Goal: Task Accomplishment & Management: Manage account settings

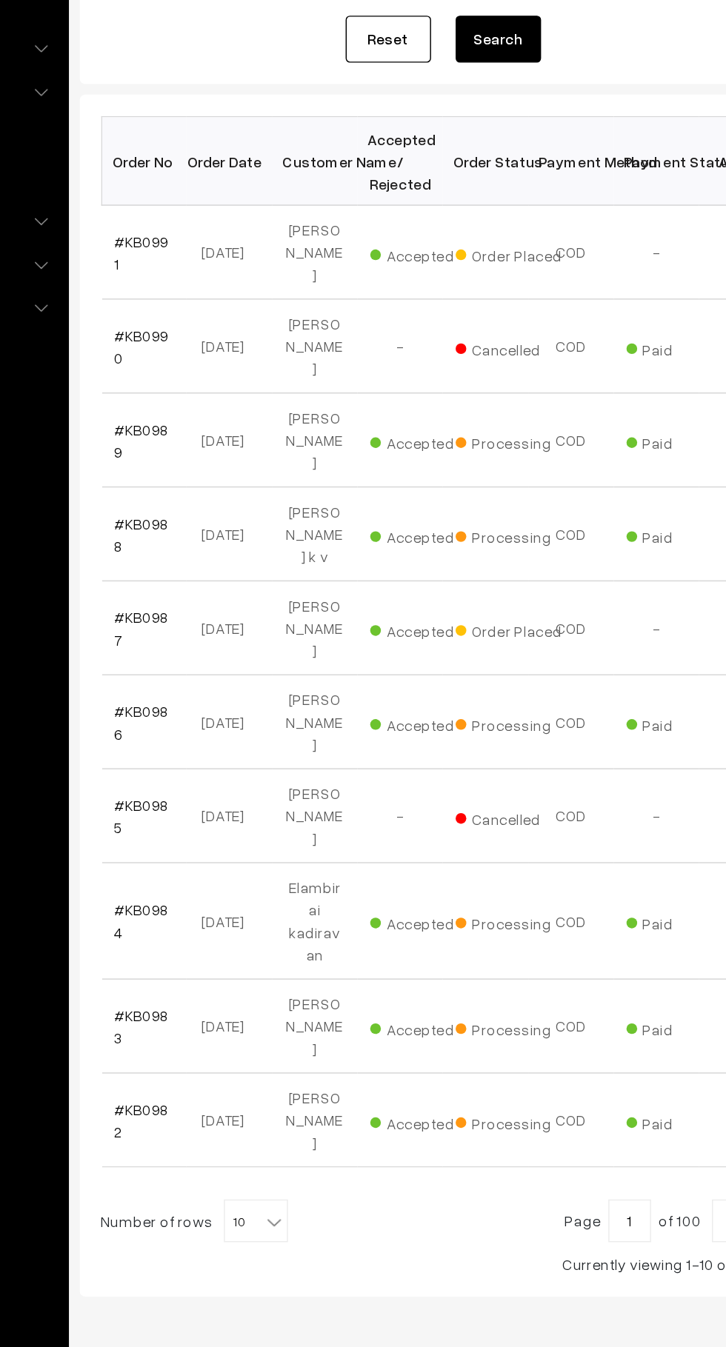
click at [239, 392] on link "#KB0991" at bounding box center [251, 401] width 38 height 28
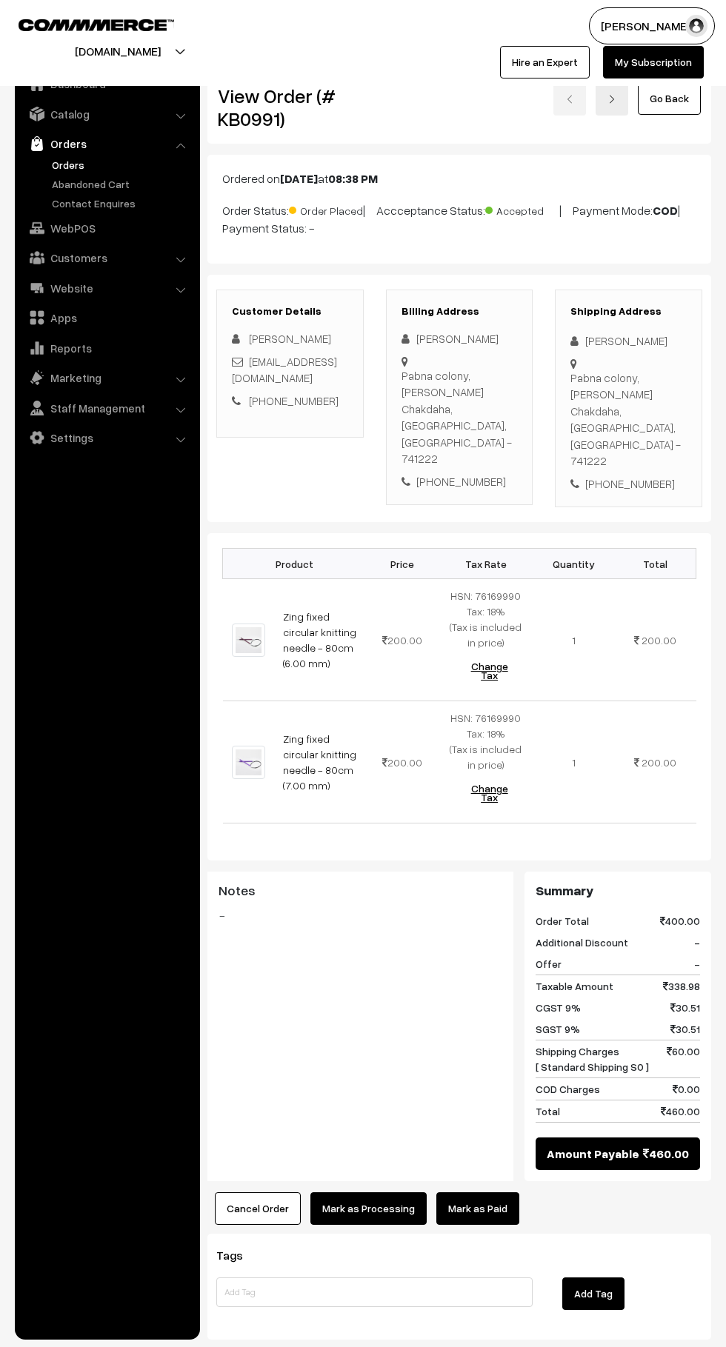
scroll to position [2, 0]
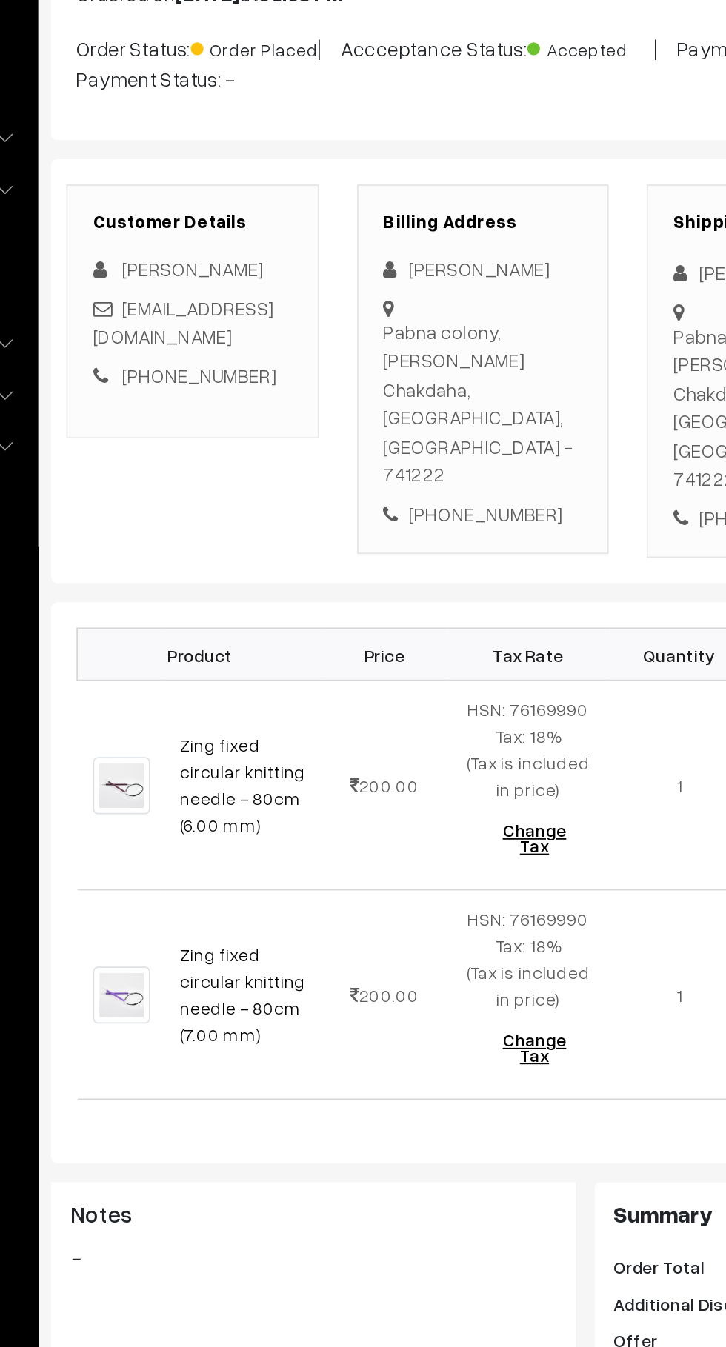
click at [283, 378] on link "[EMAIL_ADDRESS][DOMAIN_NAME]" at bounding box center [284, 368] width 105 height 30
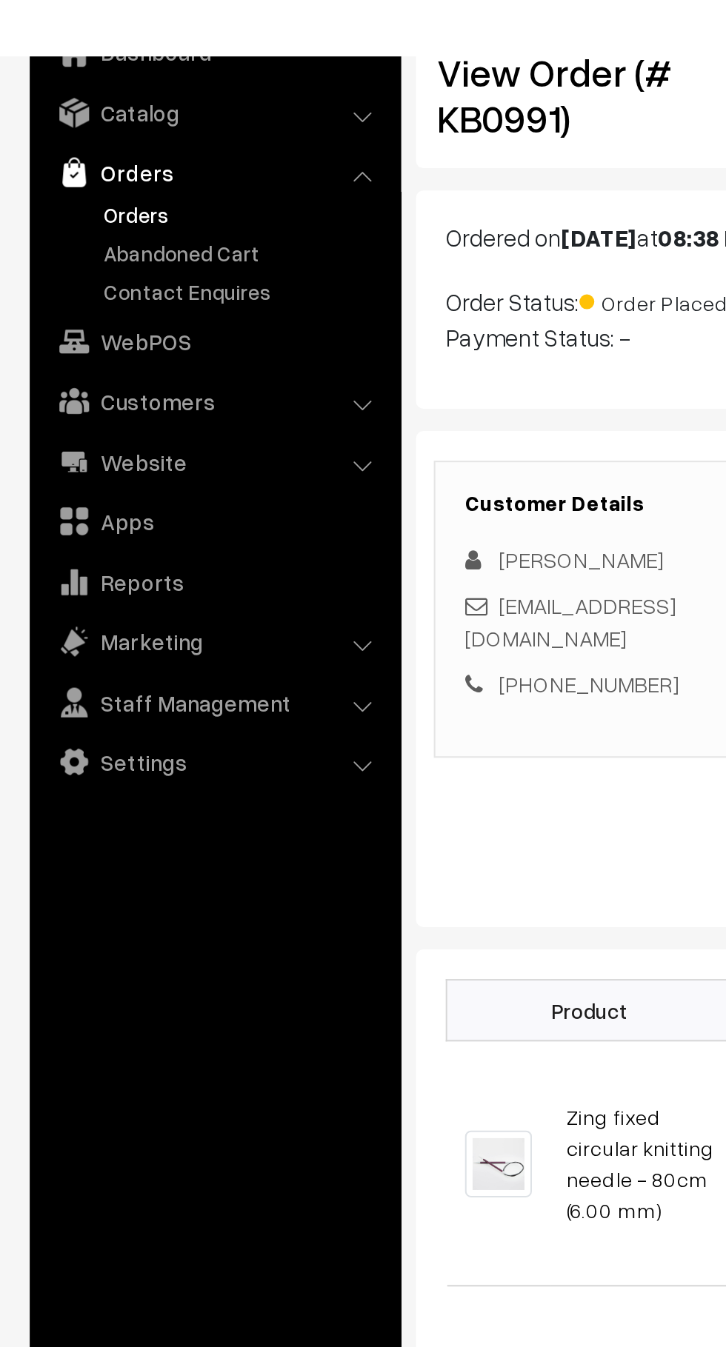
scroll to position [0, 0]
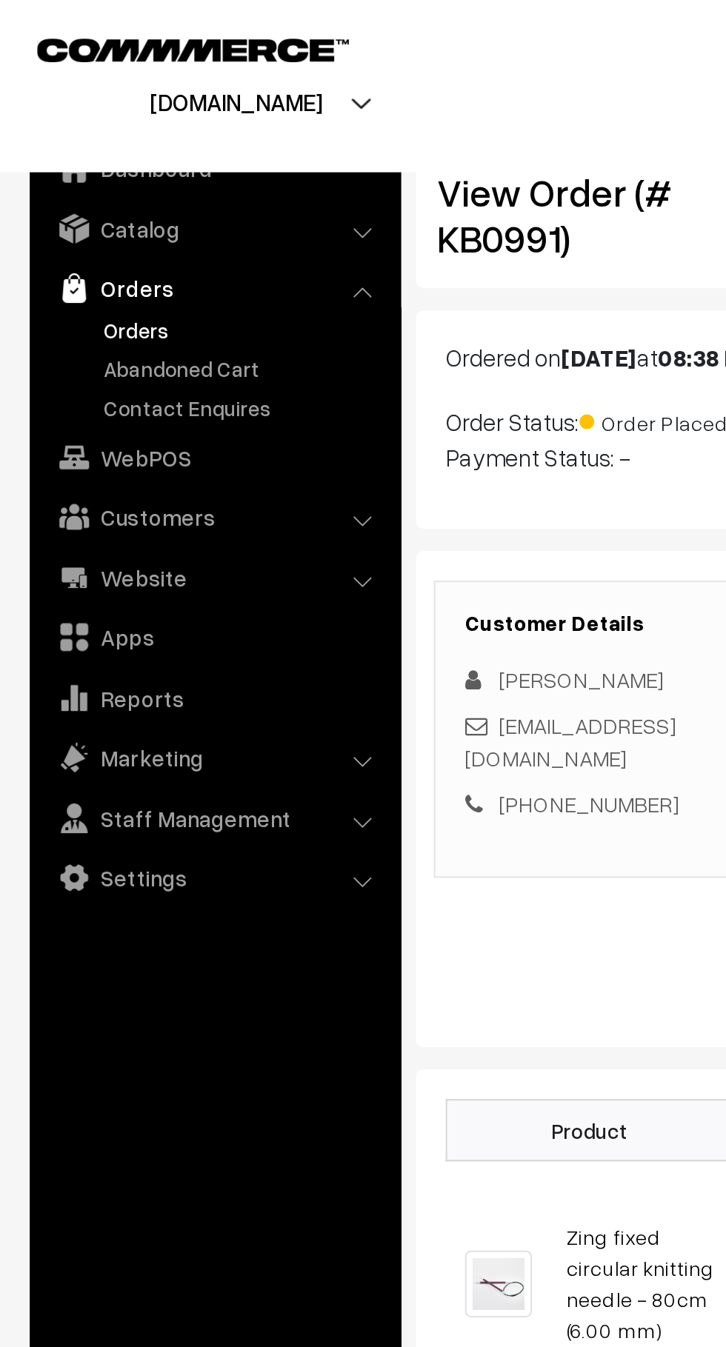
click at [105, 183] on link "Abandoned Cart" at bounding box center [121, 184] width 147 height 16
click at [70, 165] on link "Orders" at bounding box center [121, 165] width 147 height 16
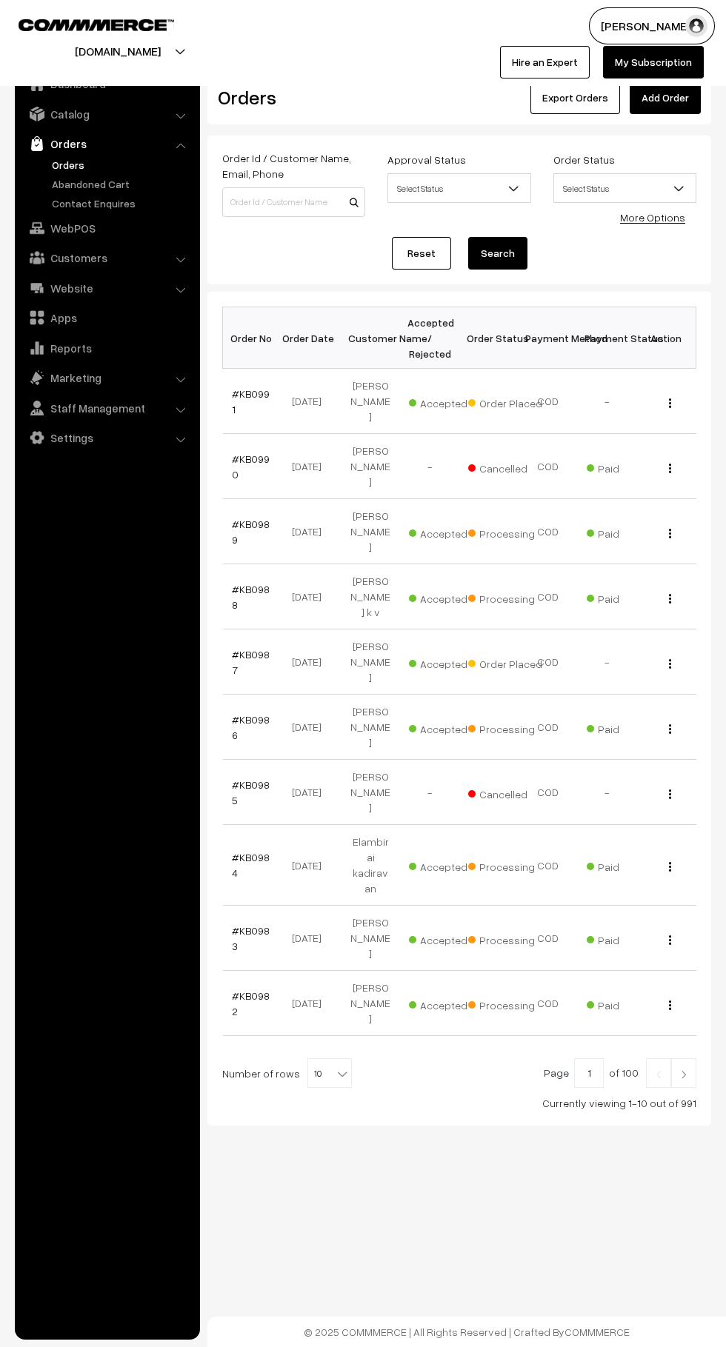
click at [267, 396] on link "#KB0991" at bounding box center [251, 401] width 38 height 28
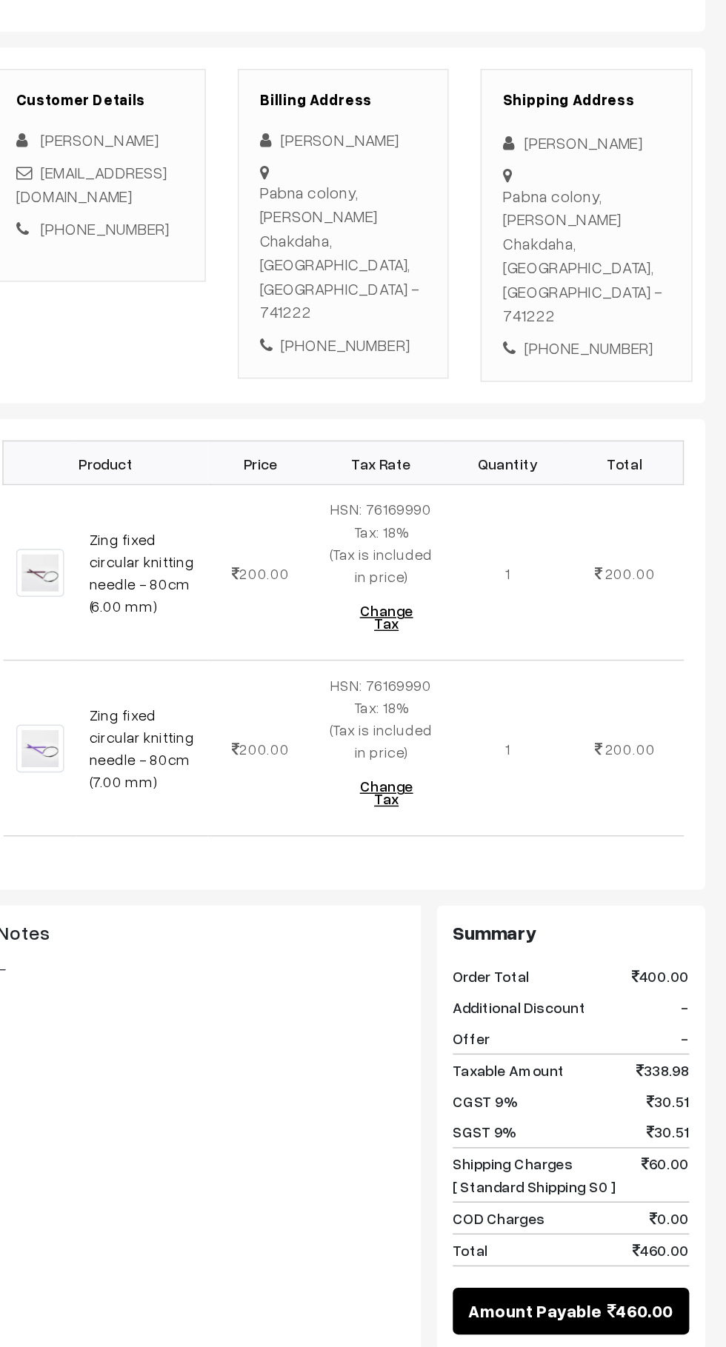
scroll to position [2, 0]
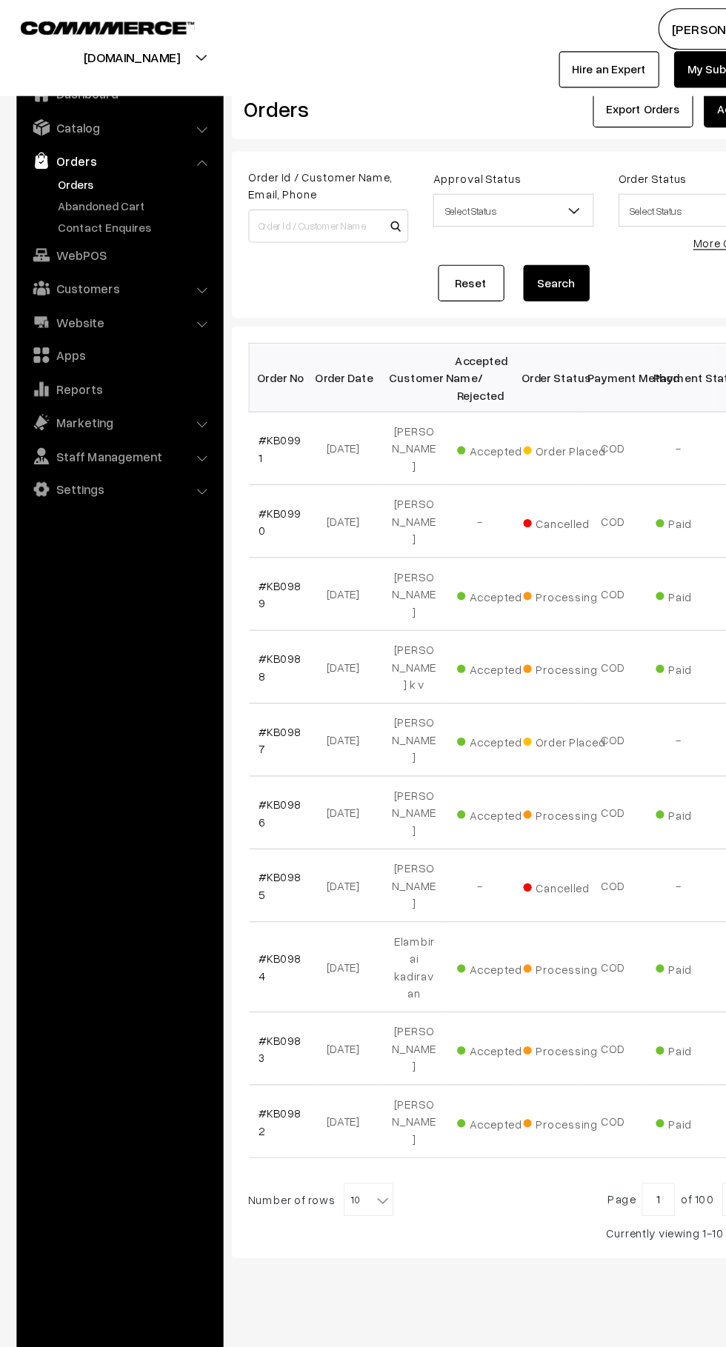
click at [56, 187] on link "Abandoned Cart" at bounding box center [121, 184] width 147 height 16
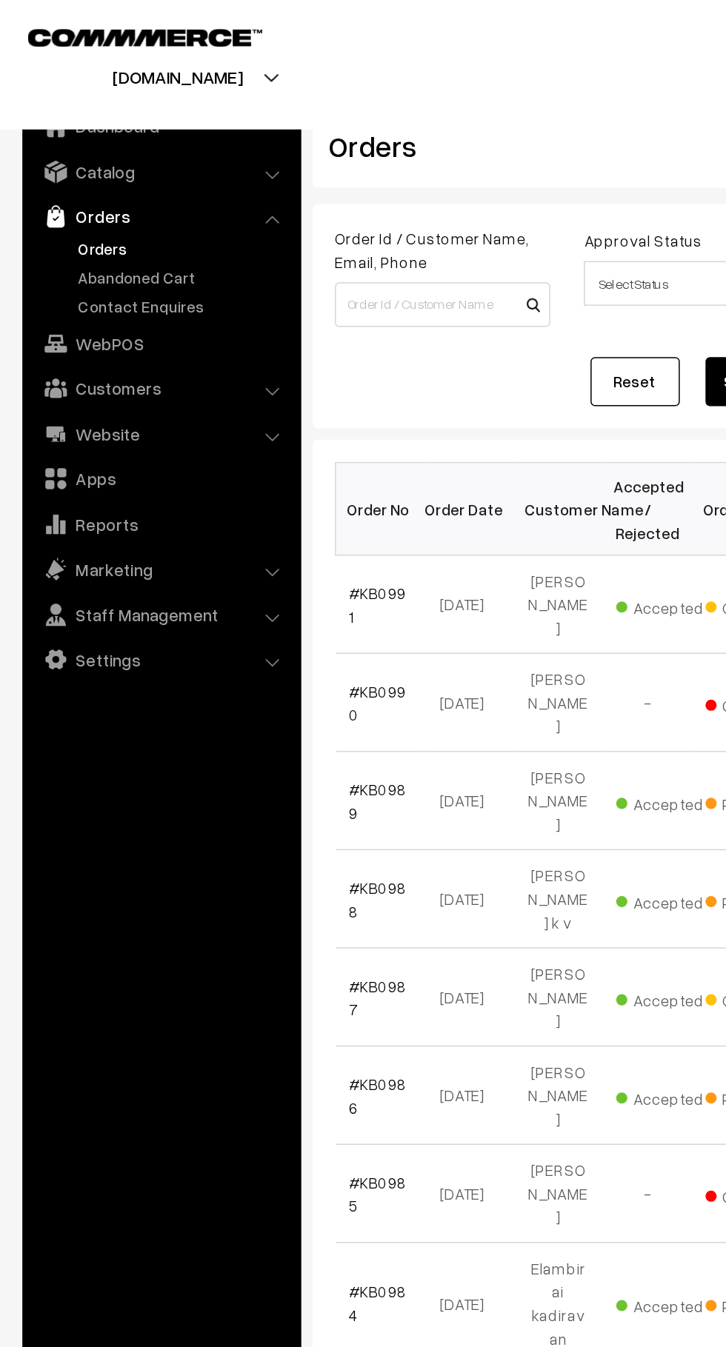
click at [112, 188] on link "Abandoned Cart" at bounding box center [121, 184] width 147 height 16
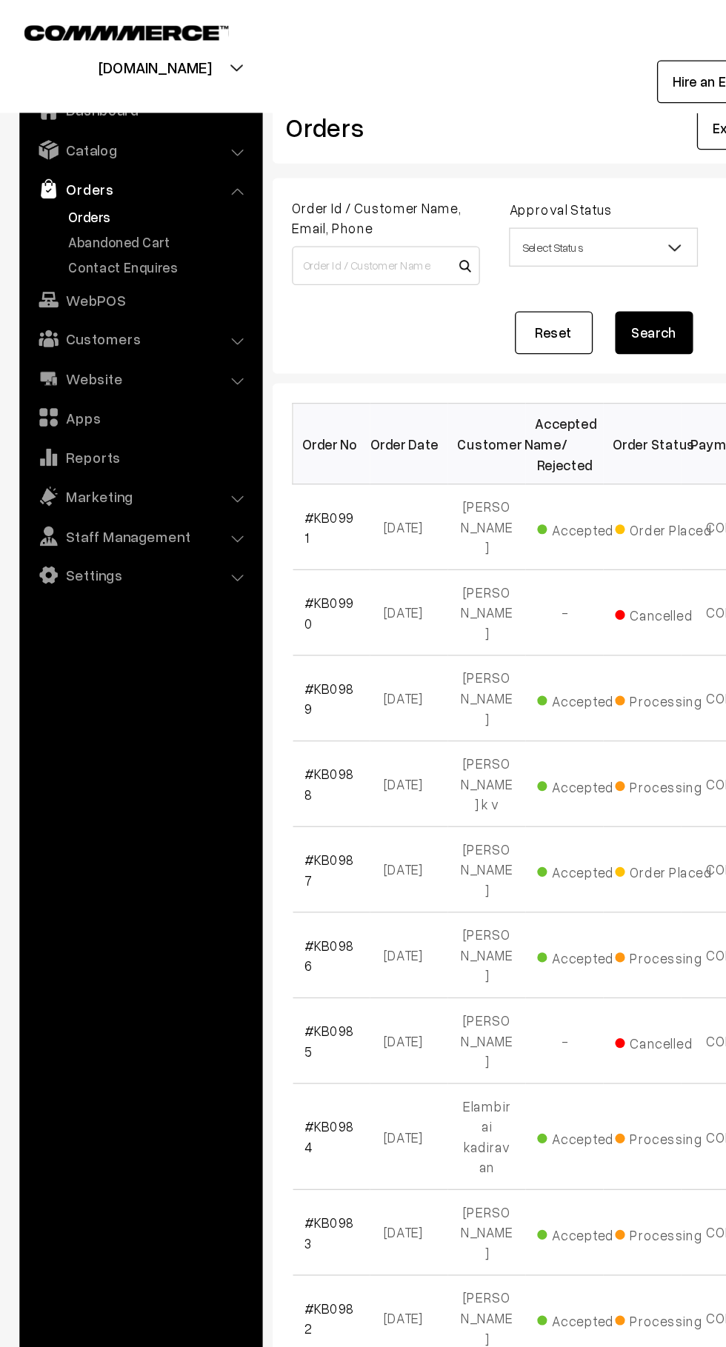
click at [128, 181] on link "Abandoned Cart" at bounding box center [121, 184] width 147 height 16
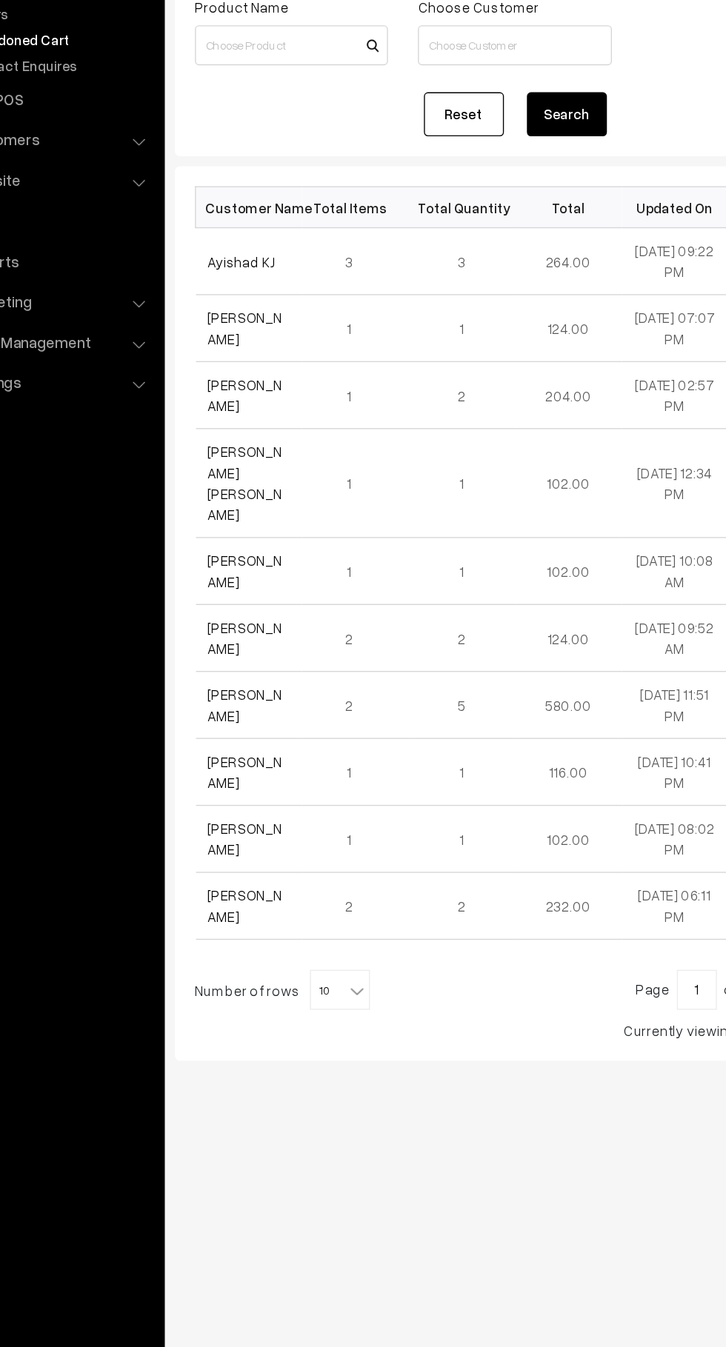
click at [259, 354] on link "Ayishad KJ" at bounding box center [257, 348] width 50 height 13
